Goal: Information Seeking & Learning: Learn about a topic

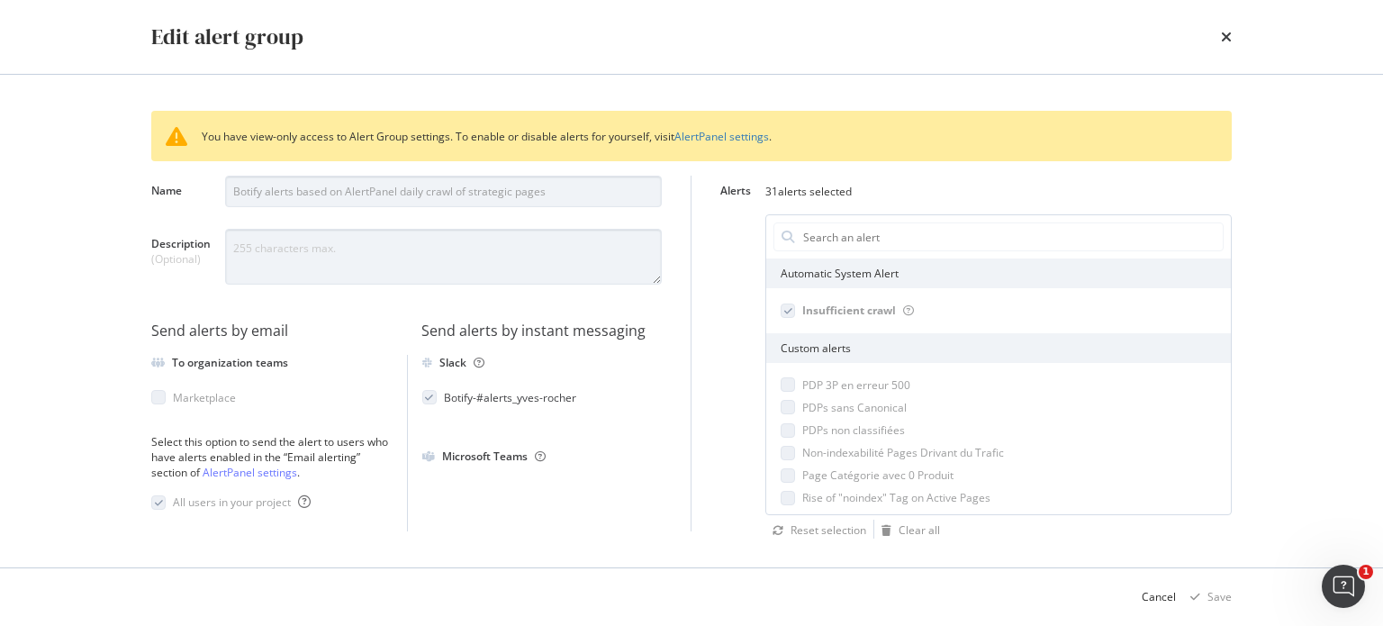
click at [1270, 381] on div "Edit alert group You have view-only access to Alert Group settings. To enable o…" at bounding box center [691, 313] width 1383 height 626
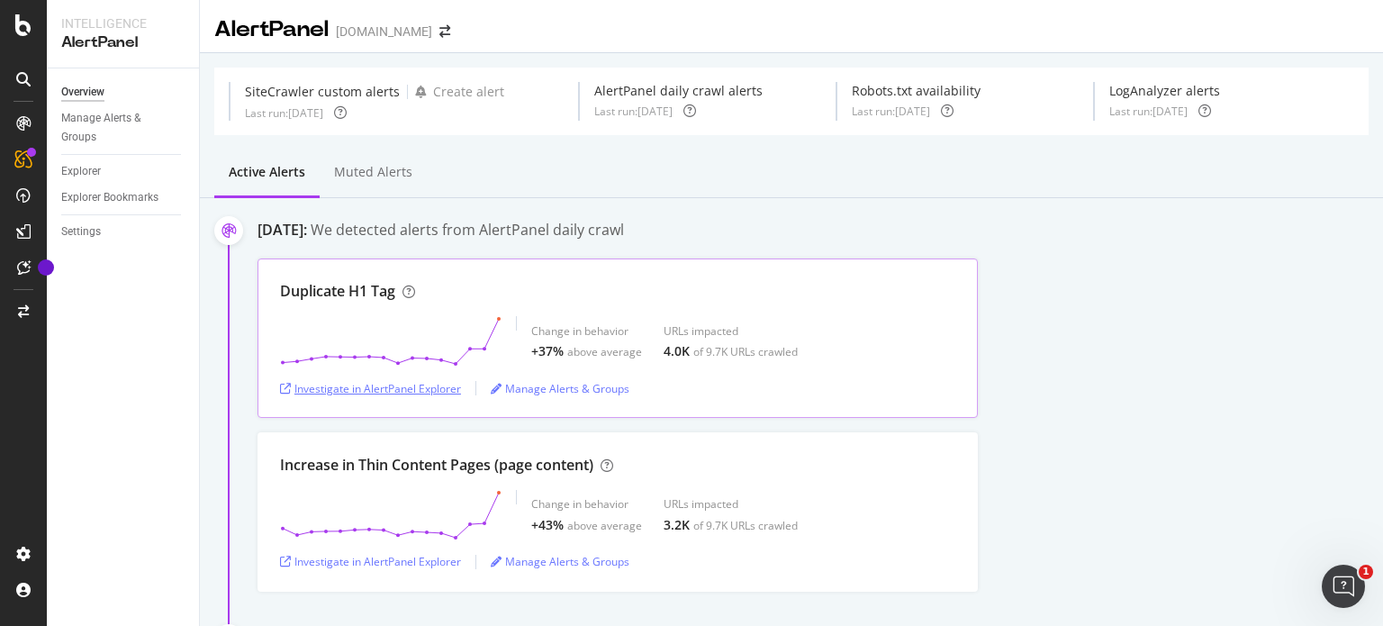
click at [381, 392] on div "Investigate in AlertPanel Explorer" at bounding box center [370, 388] width 181 height 15
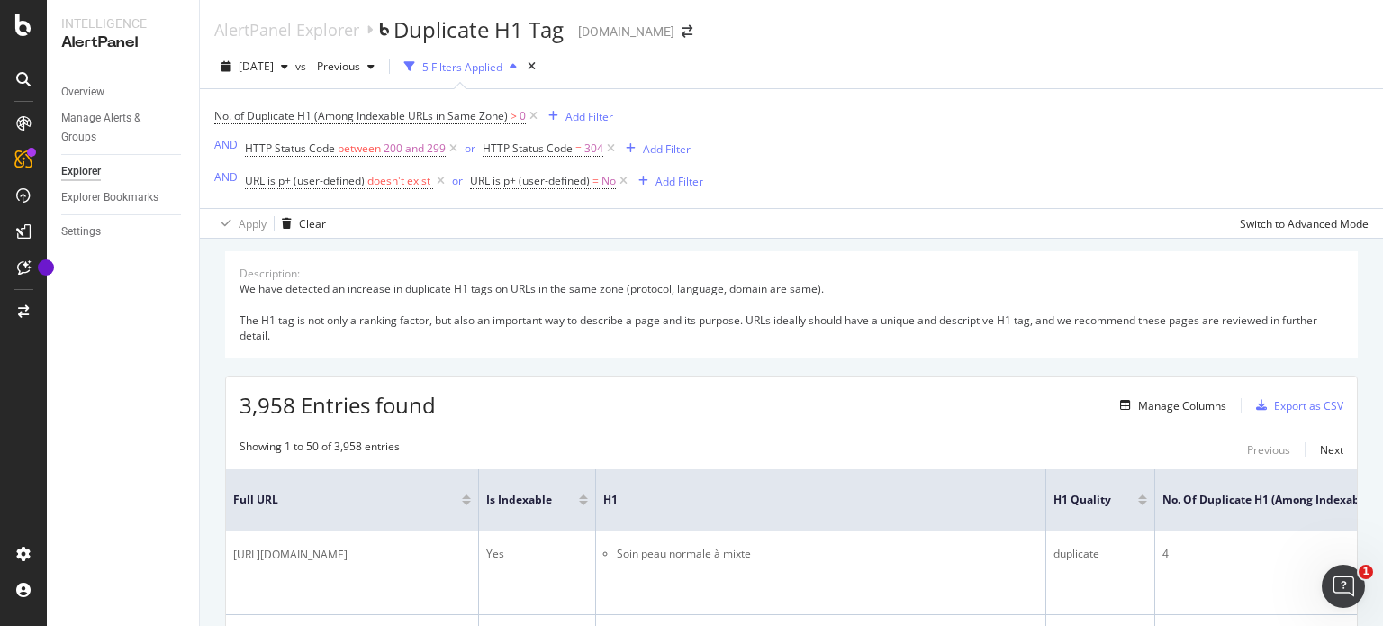
click at [1016, 281] on div "We have detected an increase in duplicate H1 tags on URLs in the same zone (pro…" at bounding box center [792, 312] width 1104 height 62
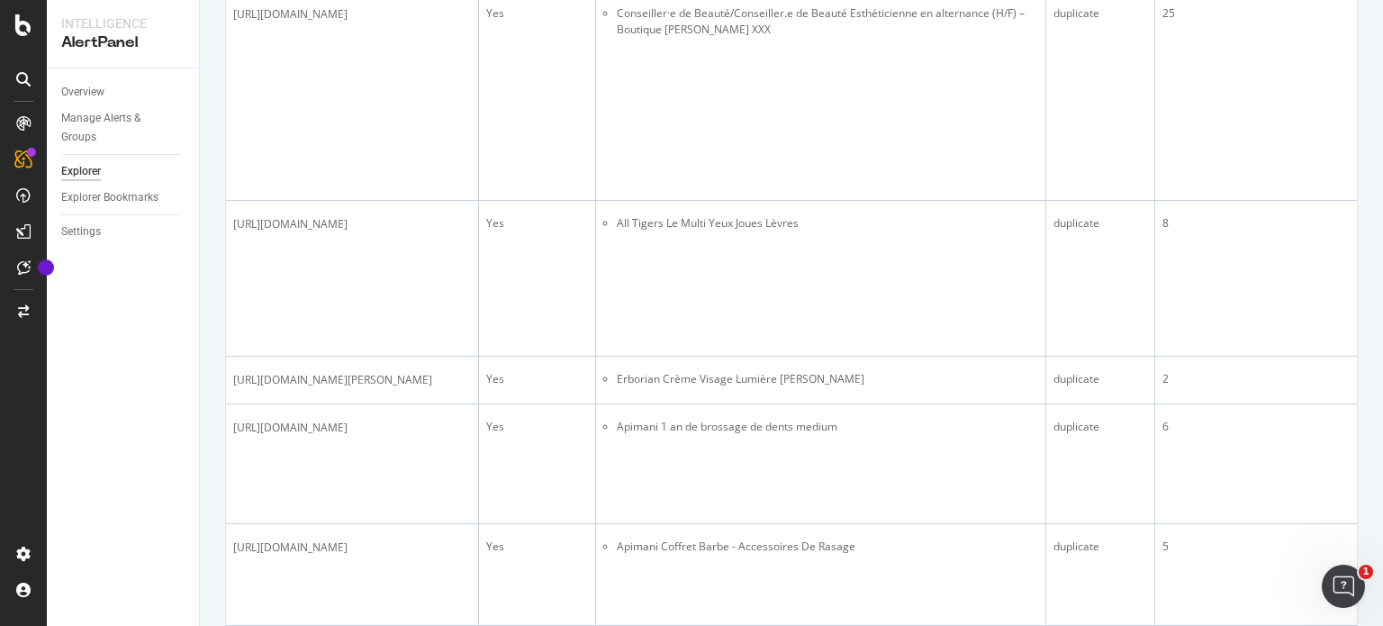
scroll to position [2161, 0]
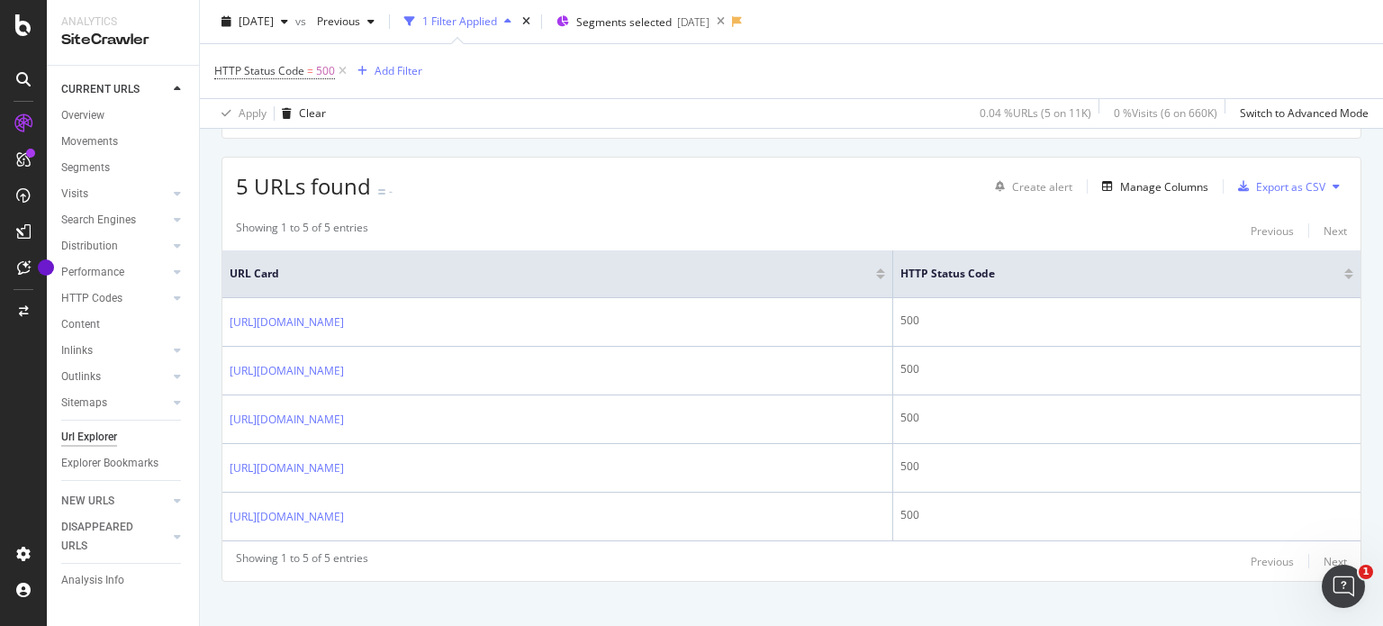
scroll to position [310, 0]
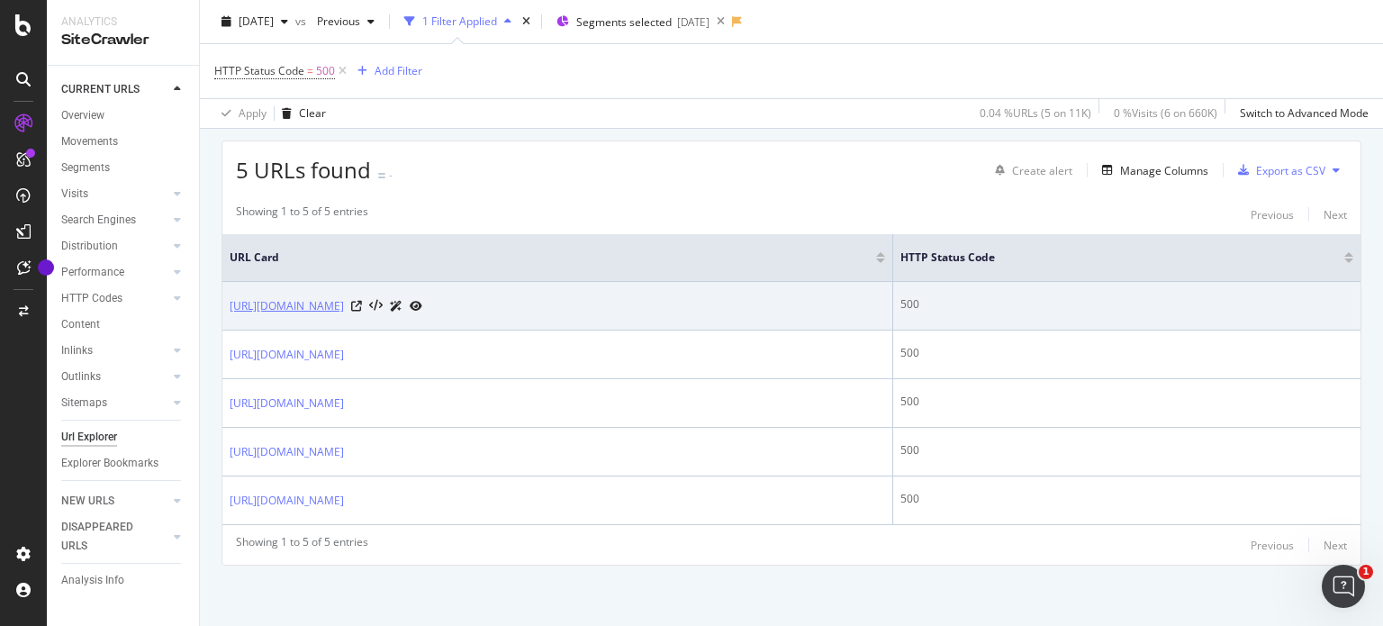
click at [344, 303] on link "https://www.yves-rocher.fr/parfum/parfum-femme/eau-de-toilette-femme/eau-de-toi…" at bounding box center [287, 306] width 114 height 18
click at [362, 303] on icon at bounding box center [356, 306] width 11 height 11
